Goal: Task Accomplishment & Management: Manage account settings

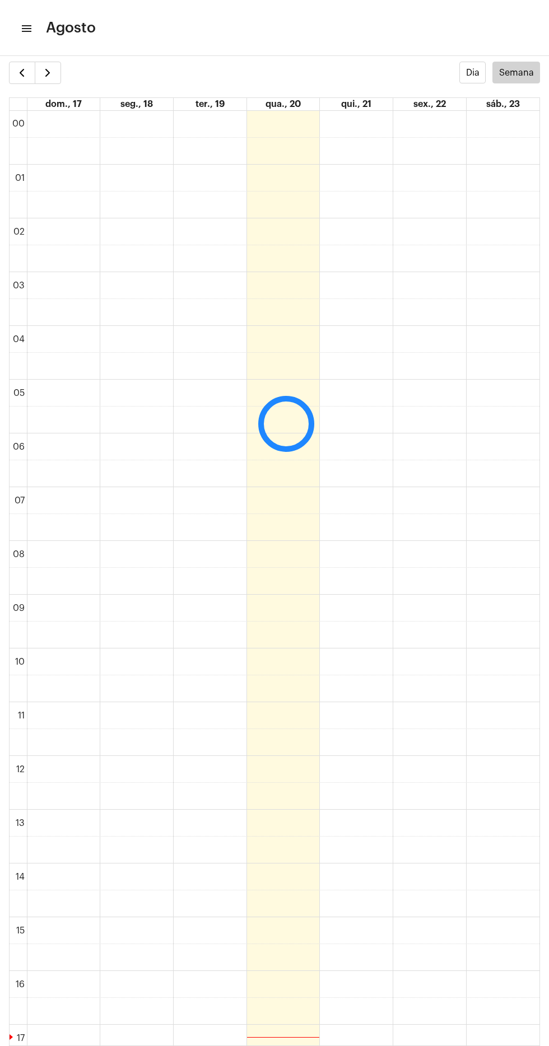
scroll to position [324, 0]
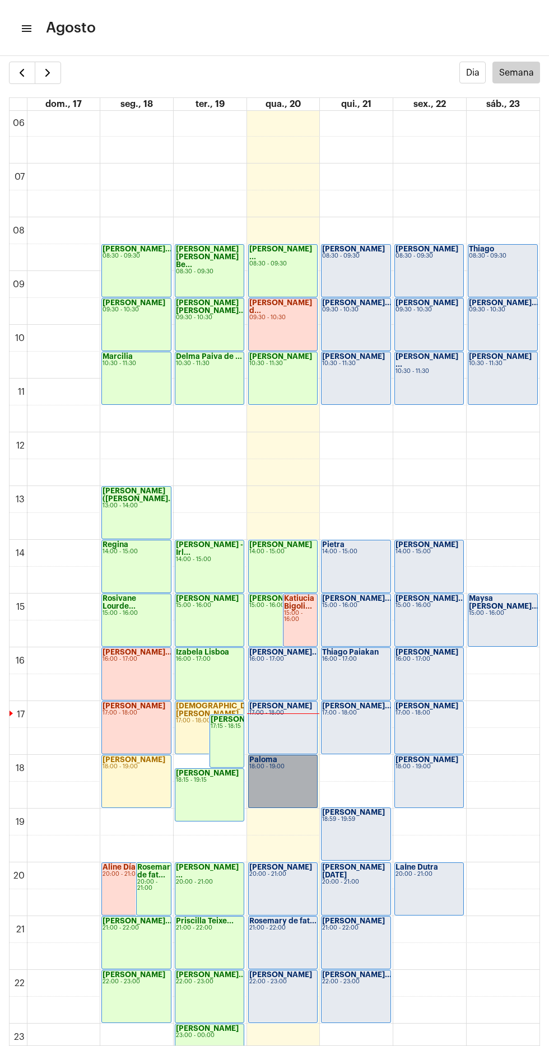
click at [274, 781] on link "Paloma 18:00 - 19:00" at bounding box center [282, 781] width 69 height 53
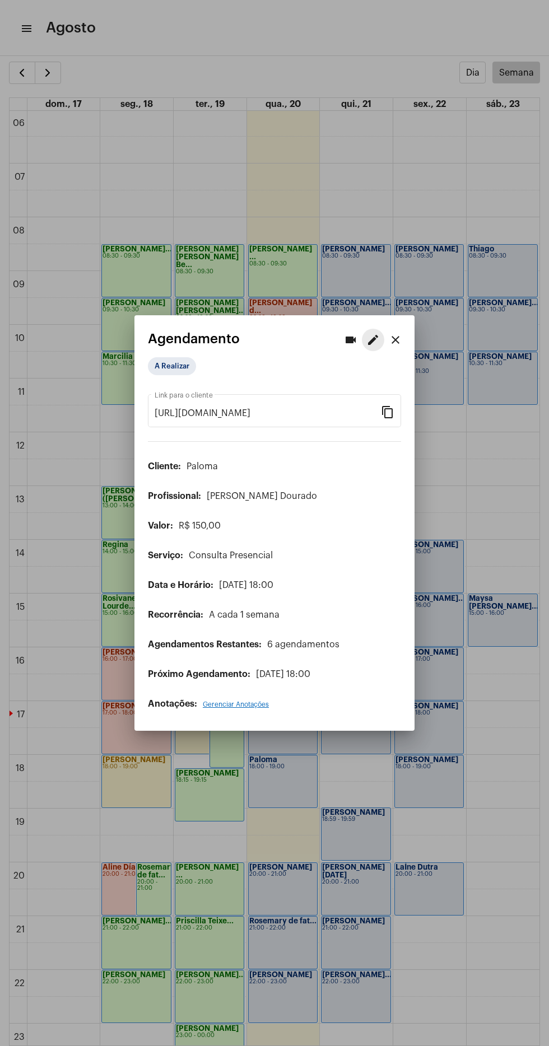
click at [366, 338] on mat-icon "edit" at bounding box center [372, 339] width 13 height 13
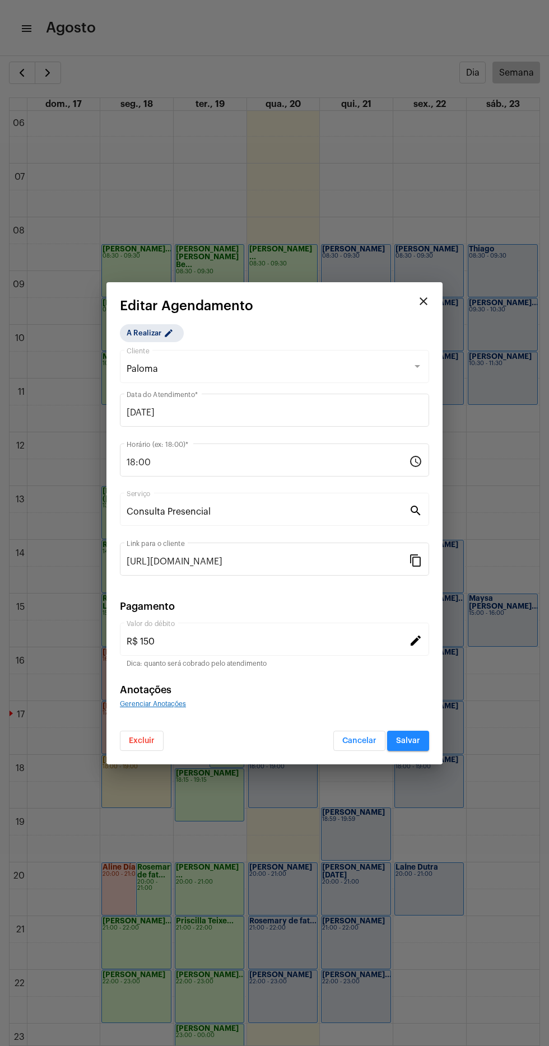
click at [226, 467] on input "18:00" at bounding box center [268, 463] width 282 height 10
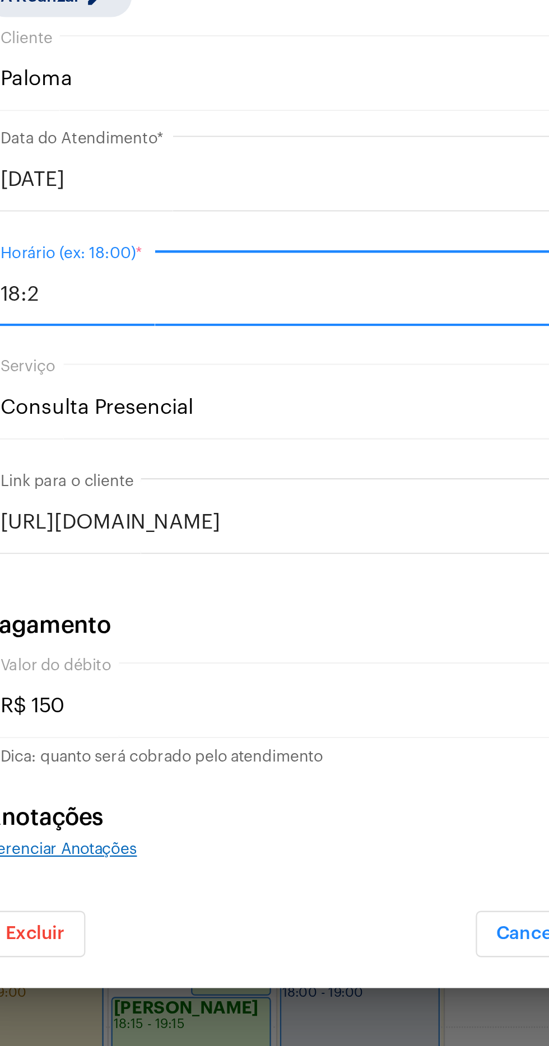
type input "18:20"
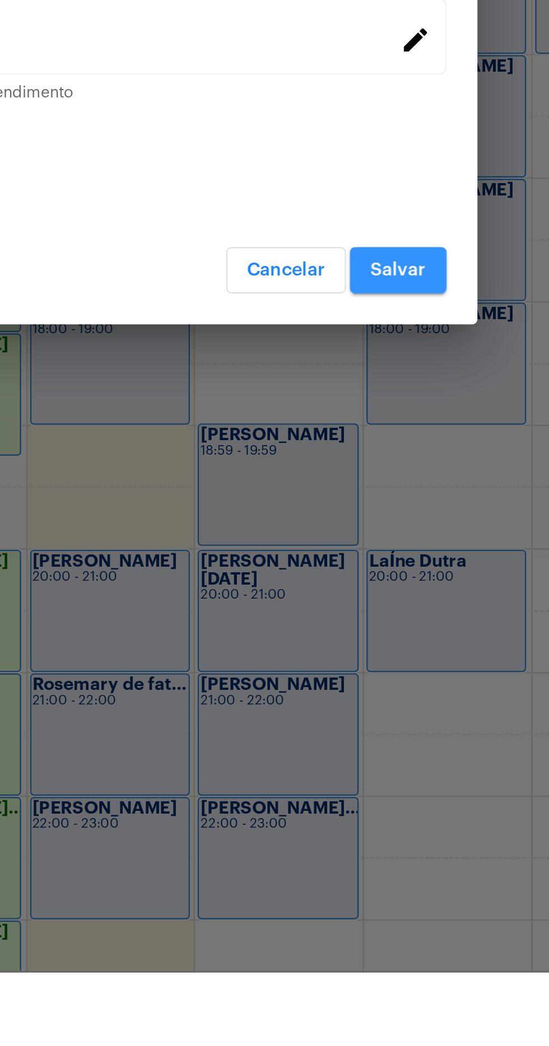
click at [417, 743] on span "Salvar" at bounding box center [408, 741] width 24 height 8
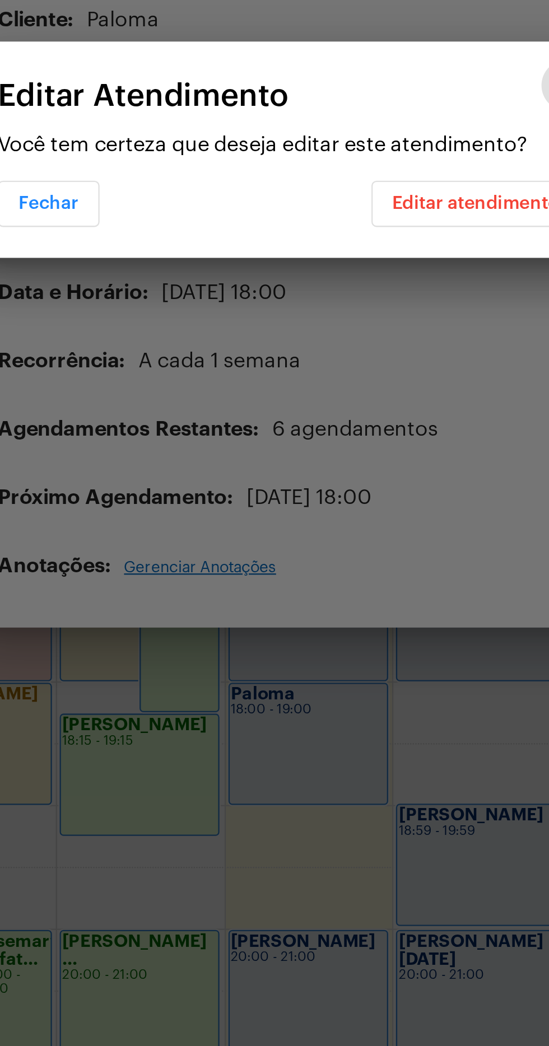
click at [361, 544] on span "Editar atendimento" at bounding box center [355, 547] width 73 height 8
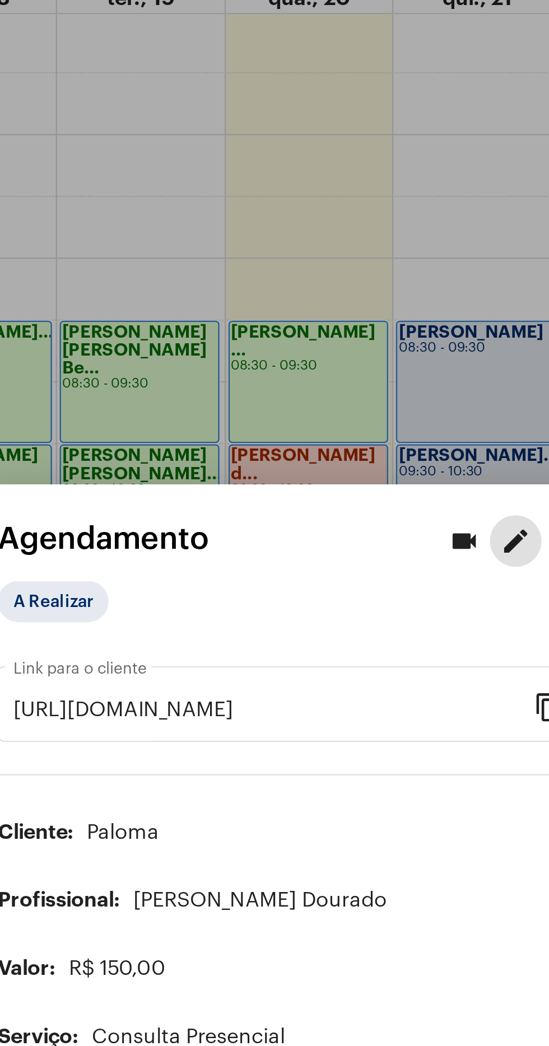
click at [321, 201] on div at bounding box center [274, 523] width 549 height 1046
